Goal: Information Seeking & Learning: Understand process/instructions

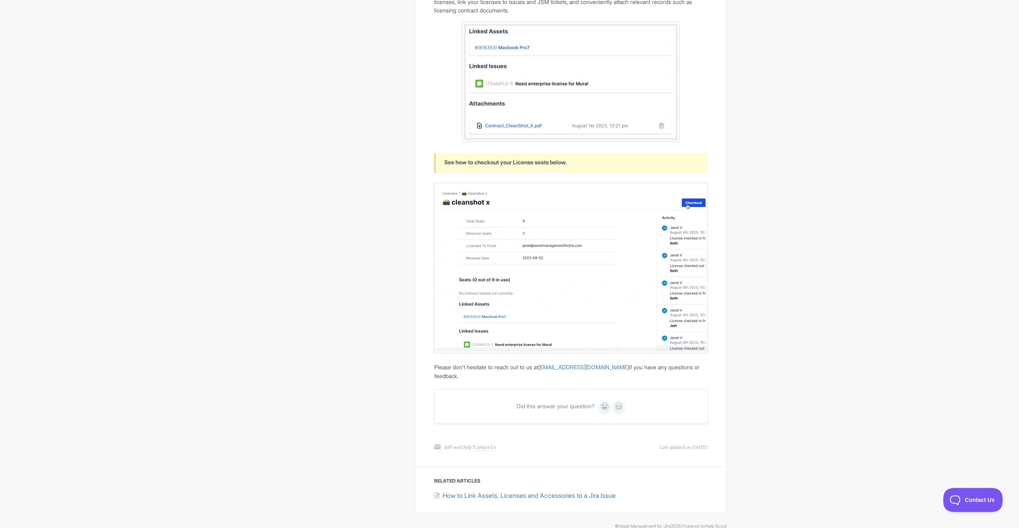
scroll to position [1007, 0]
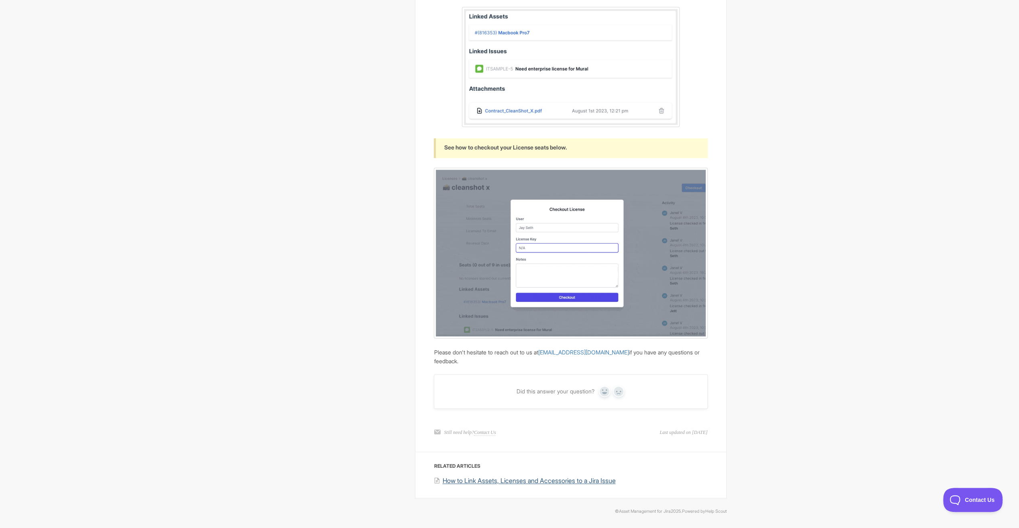
click at [544, 479] on span "How to Link Assets, Licenses and Accessories to a Jira Issue" at bounding box center [528, 480] width 173 height 8
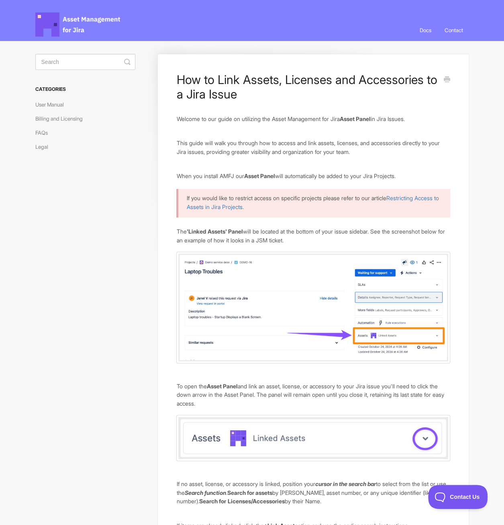
click at [41, 88] on h3 "Categories" at bounding box center [85, 89] width 100 height 14
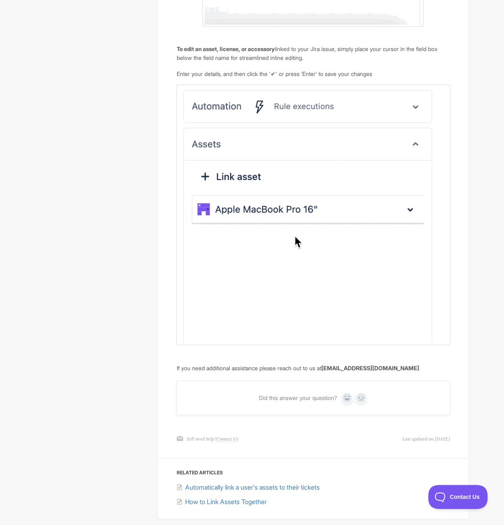
scroll to position [706, 0]
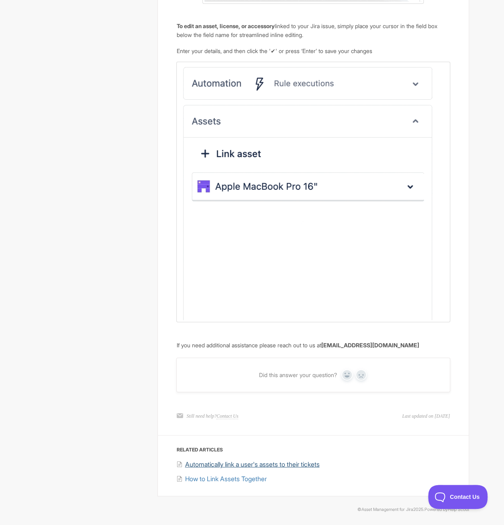
click at [247, 462] on span "Automatically link a user's assets to their tickets" at bounding box center [252, 464] width 135 height 8
